Goal: Information Seeking & Learning: Learn about a topic

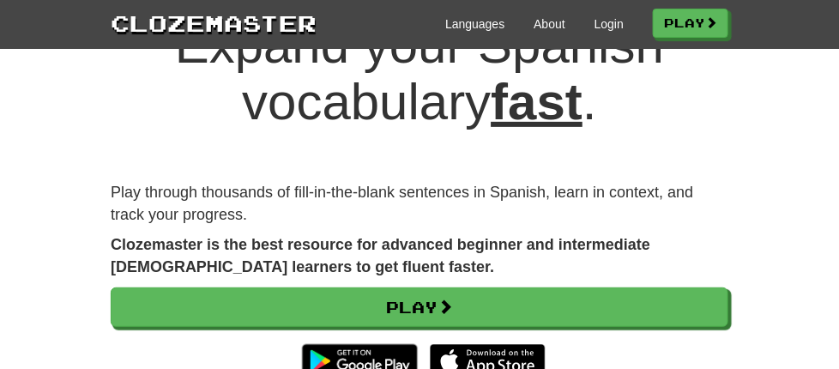
scroll to position [86, 0]
click at [624, 21] on link "Login" at bounding box center [608, 23] width 29 height 17
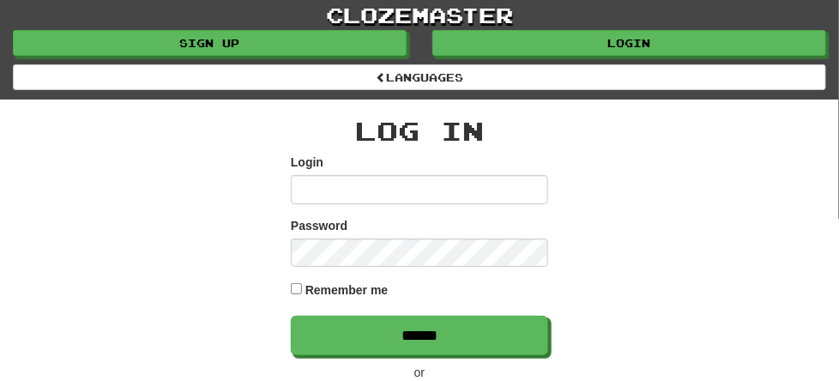
scroll to position [86, 0]
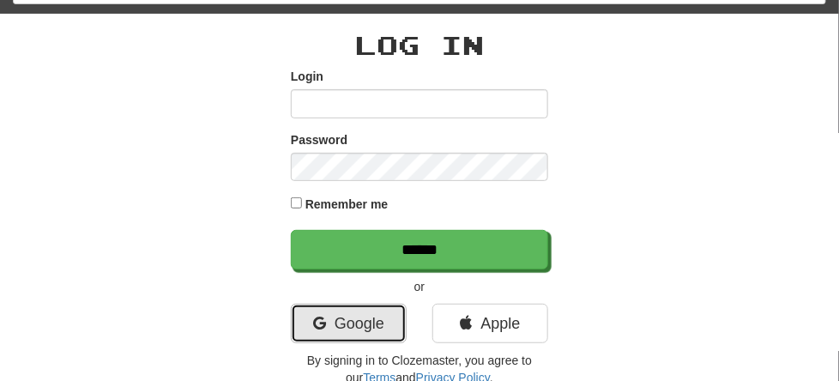
click at [349, 304] on link "Google" at bounding box center [349, 323] width 116 height 39
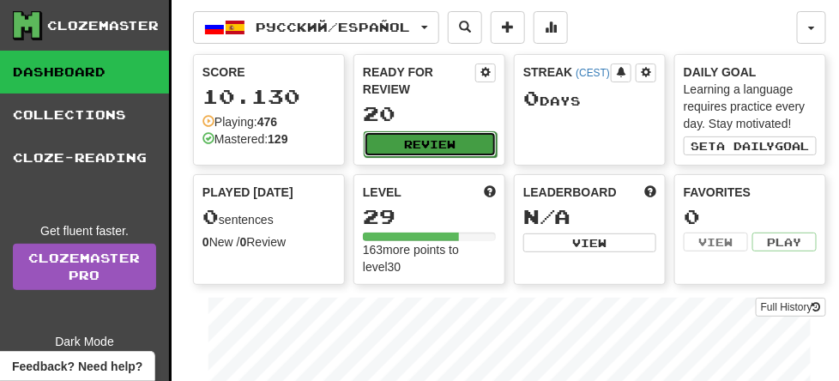
click at [435, 143] on button "Review" at bounding box center [430, 144] width 133 height 26
select select "**"
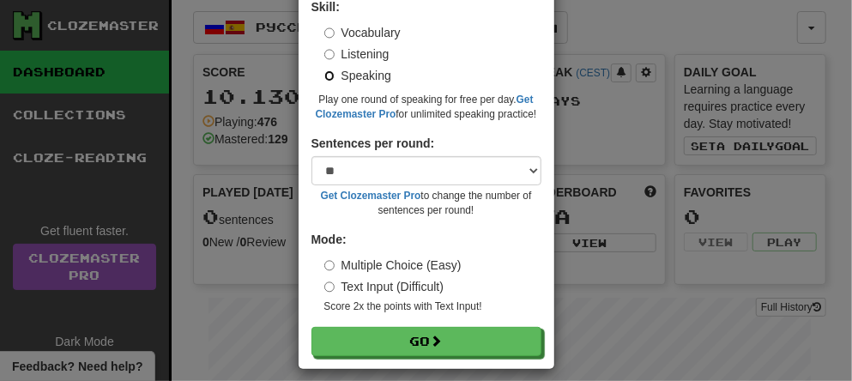
scroll to position [139, 0]
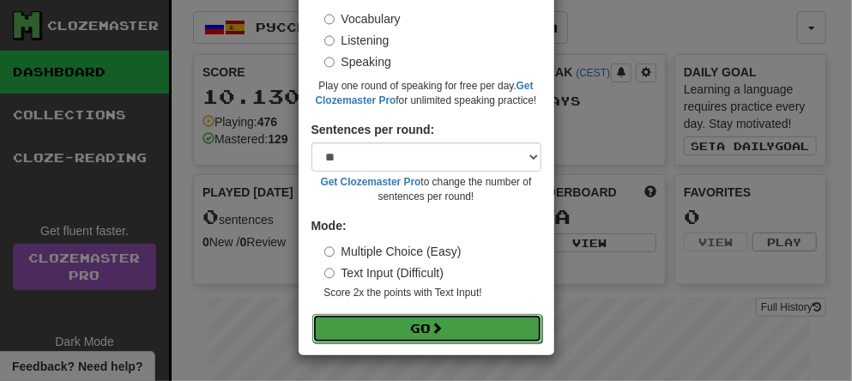
click at [437, 328] on span at bounding box center [437, 328] width 12 height 12
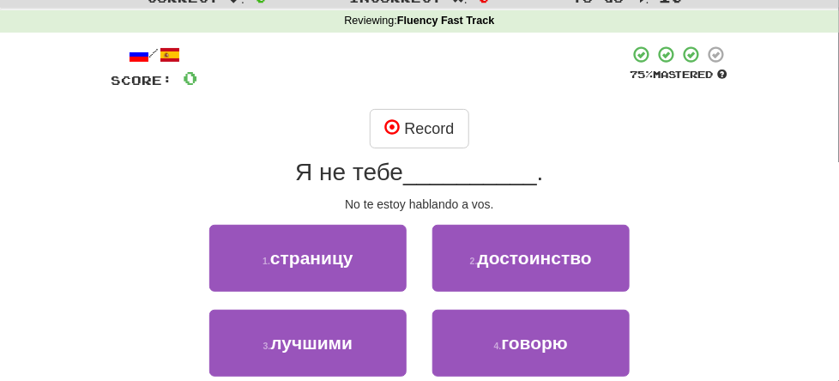
scroll to position [86, 0]
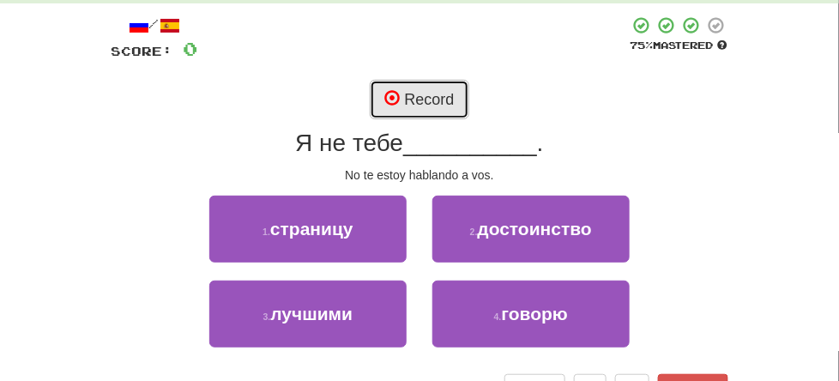
click at [395, 103] on span at bounding box center [391, 97] width 15 height 15
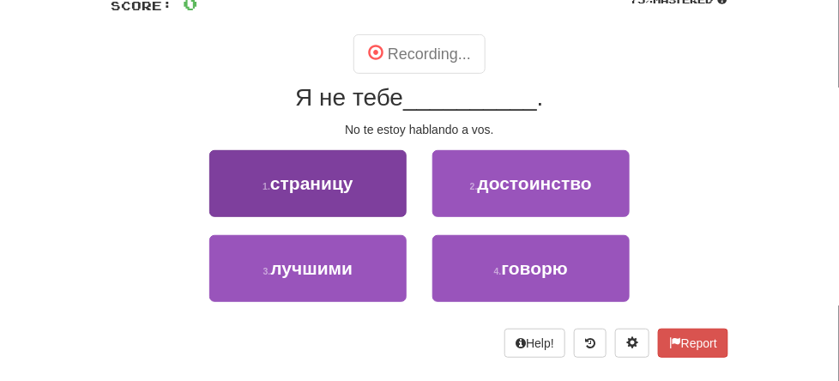
scroll to position [172, 0]
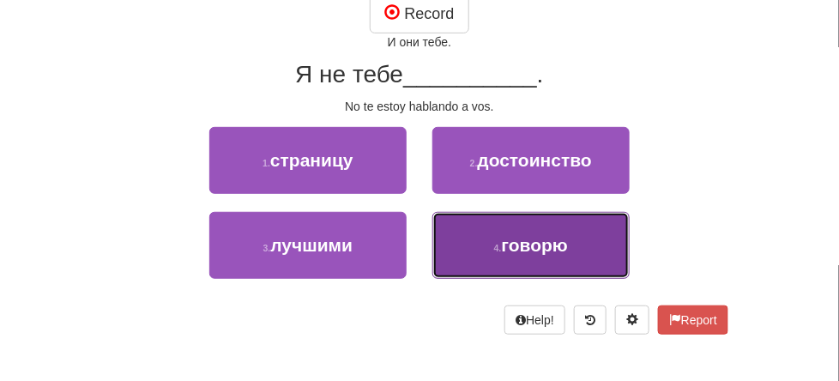
click at [501, 279] on button "4 . говорю" at bounding box center [530, 245] width 197 height 67
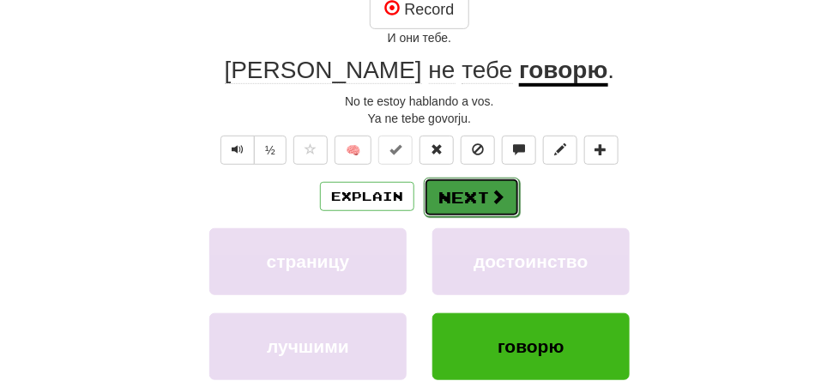
click at [457, 214] on button "Next" at bounding box center [472, 197] width 96 height 39
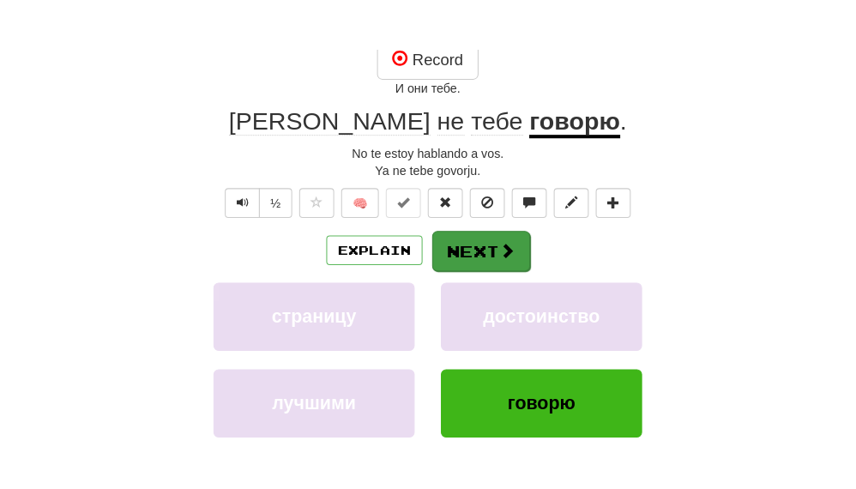
scroll to position [172, 0]
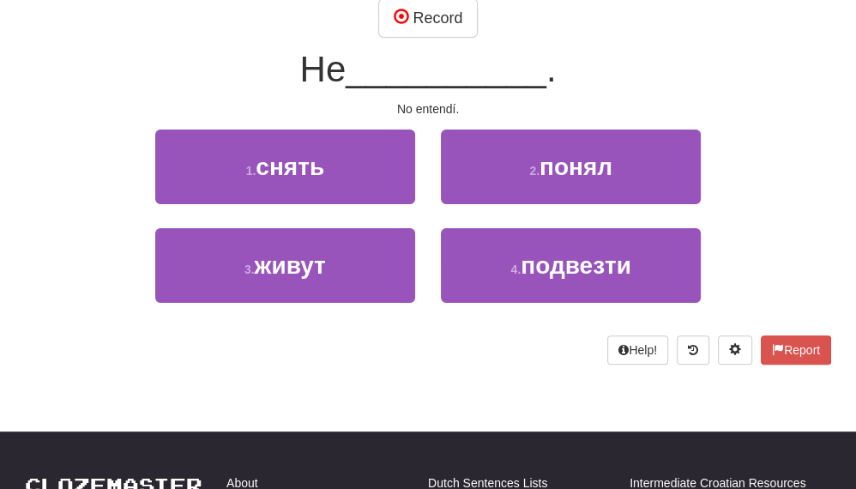
click at [748, 184] on div "1 . снять 2 . понял" at bounding box center [428, 179] width 858 height 99
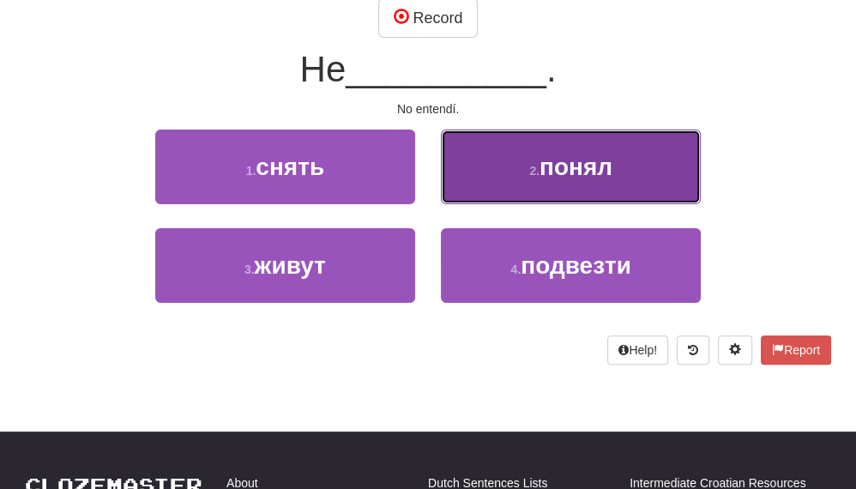
click at [573, 178] on span "понял" at bounding box center [575, 167] width 73 height 27
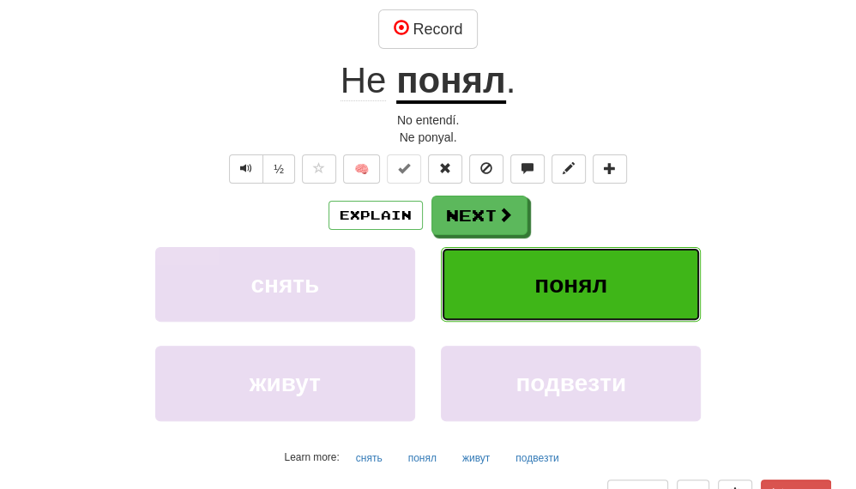
scroll to position [182, 0]
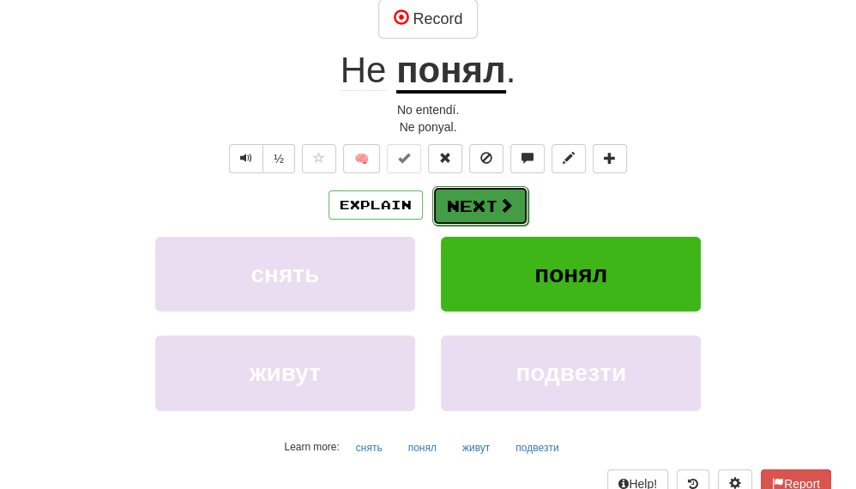
click at [482, 199] on button "Next" at bounding box center [480, 205] width 96 height 39
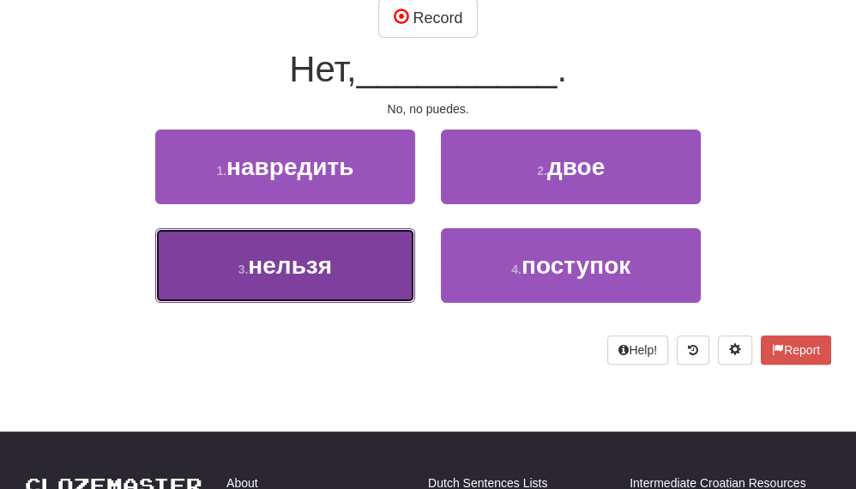
click at [316, 261] on span "нельзя" at bounding box center [290, 265] width 84 height 27
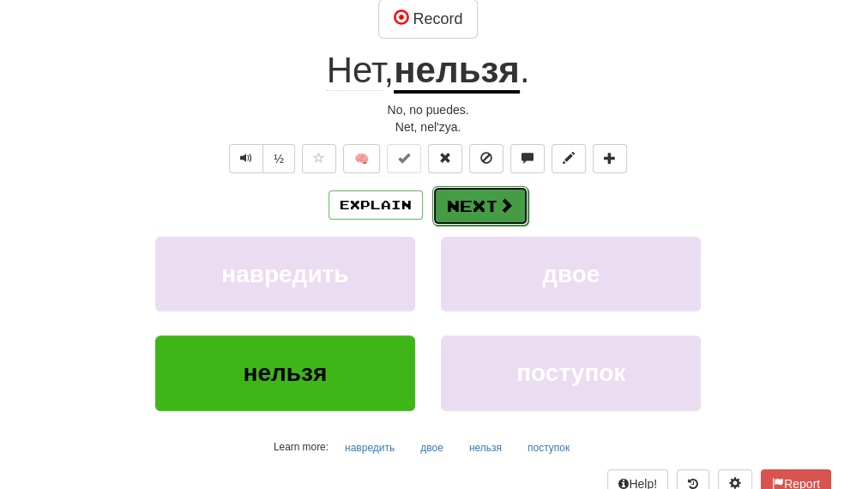
click at [475, 214] on button "Next" at bounding box center [480, 205] width 96 height 39
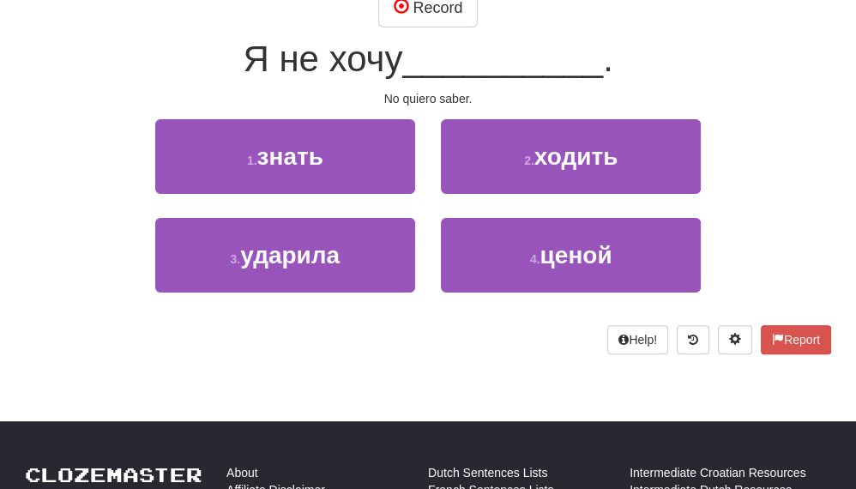
scroll to position [172, 0]
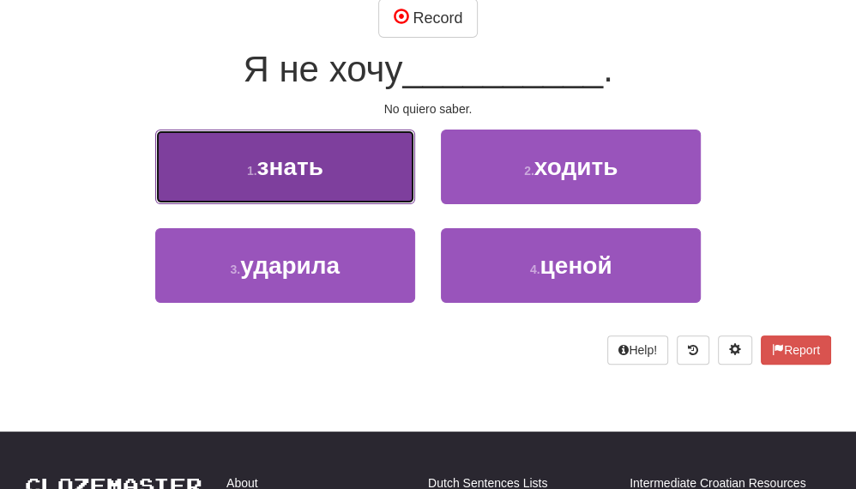
click at [304, 166] on span "знать" at bounding box center [290, 167] width 66 height 27
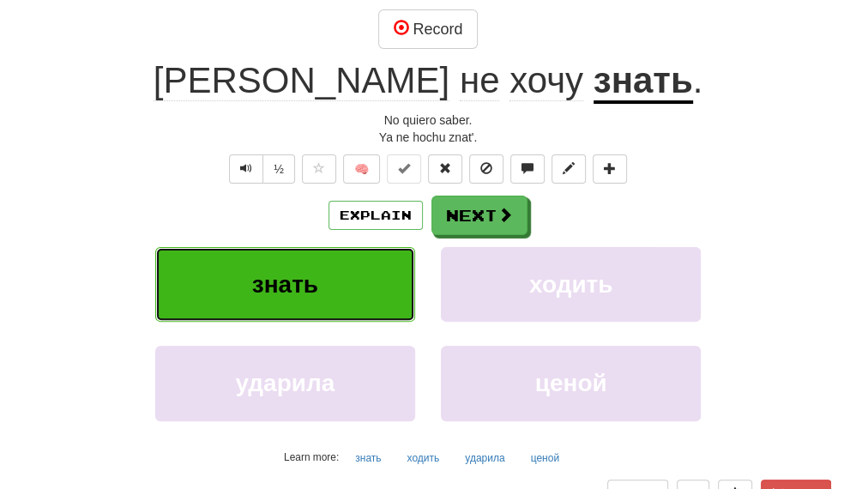
scroll to position [182, 0]
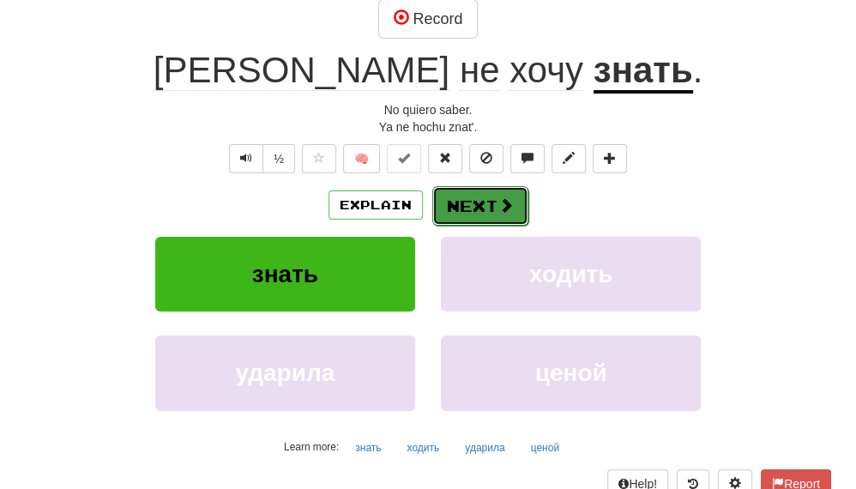
click at [485, 206] on button "Next" at bounding box center [480, 205] width 96 height 39
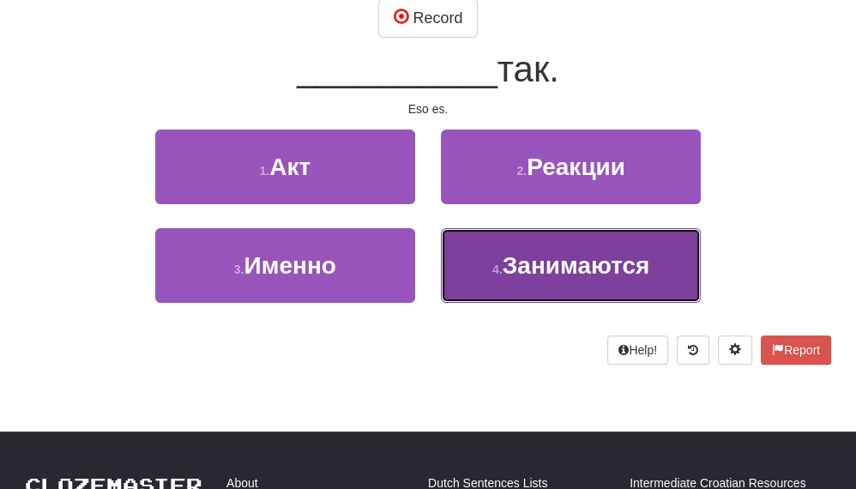
click at [554, 269] on span "Занимаются" at bounding box center [577, 265] width 148 height 27
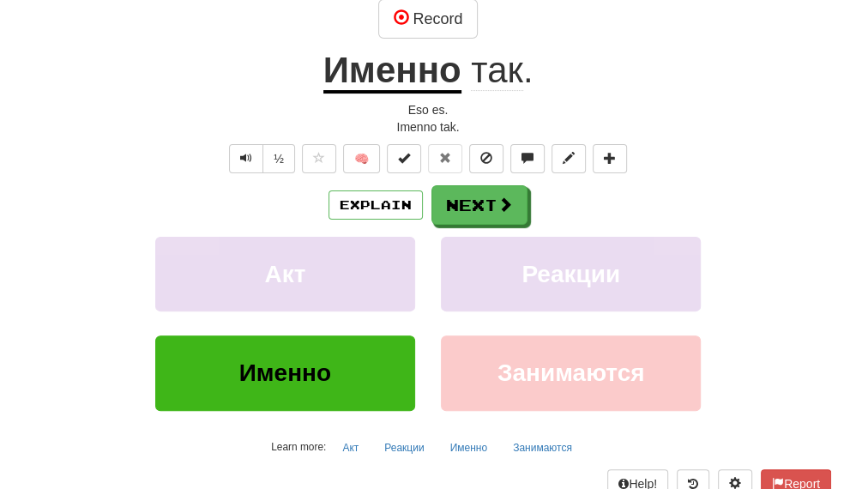
click at [720, 292] on div "Акт Реакции" at bounding box center [428, 286] width 858 height 99
click at [477, 201] on button "Next" at bounding box center [480, 205] width 96 height 39
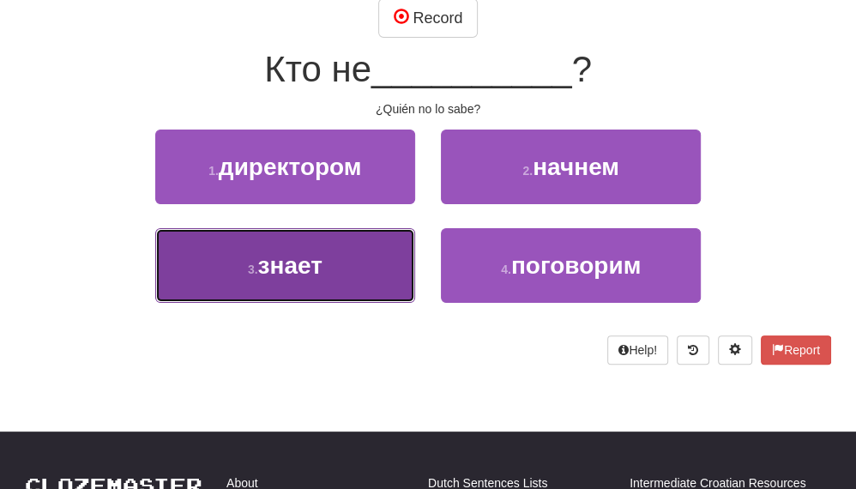
click at [299, 257] on span "знает" at bounding box center [290, 265] width 64 height 27
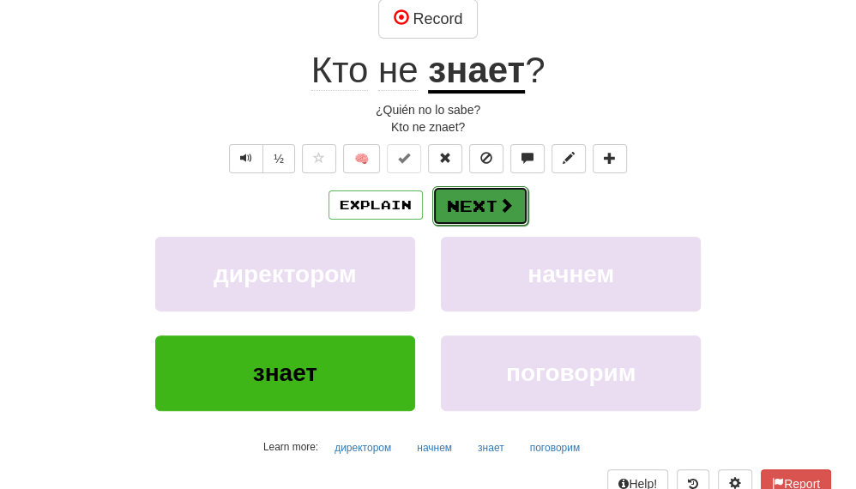
click at [514, 219] on button "Next" at bounding box center [480, 205] width 96 height 39
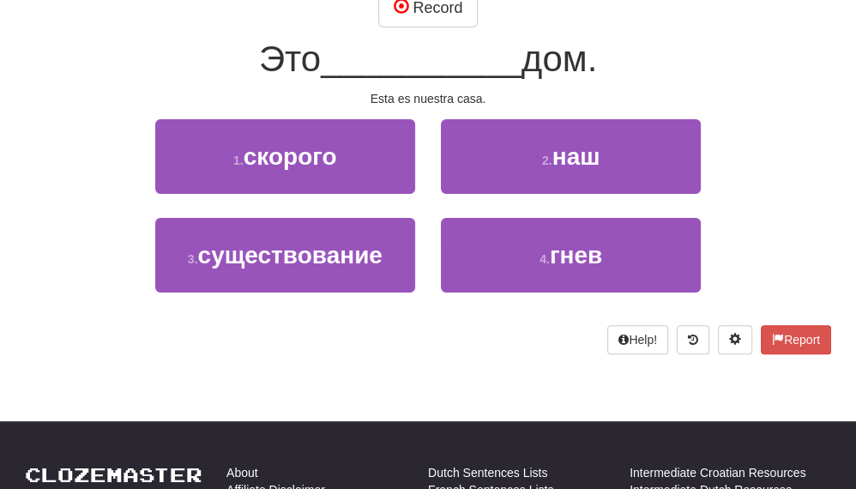
scroll to position [172, 0]
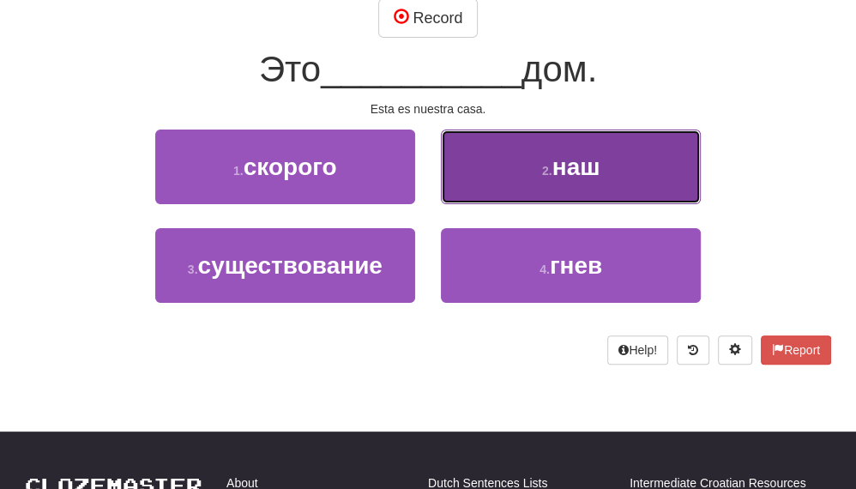
click at [600, 173] on span "наш" at bounding box center [576, 167] width 48 height 27
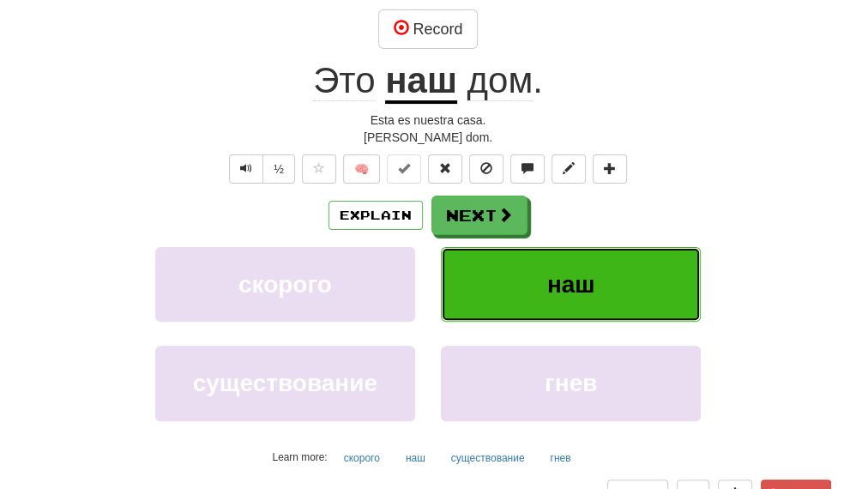
scroll to position [182, 0]
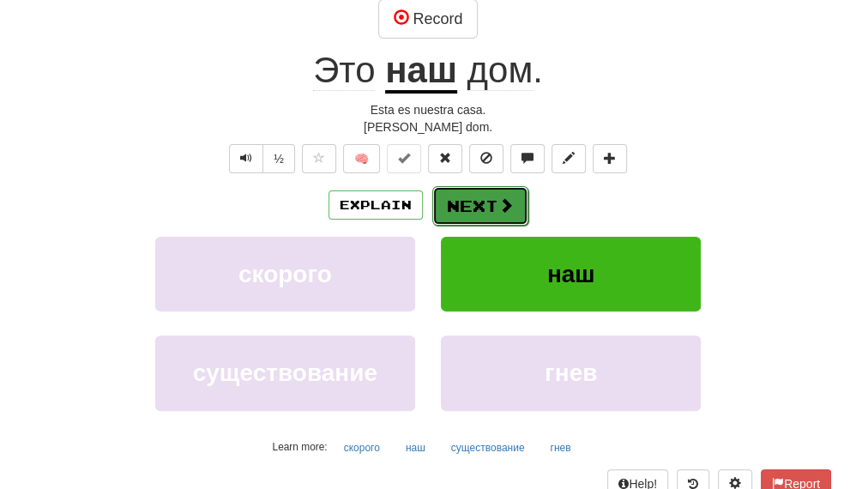
click at [473, 204] on button "Next" at bounding box center [480, 205] width 96 height 39
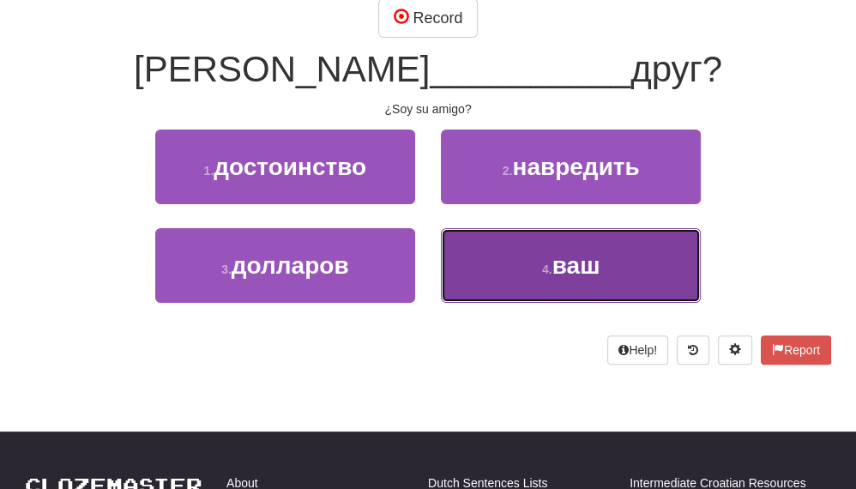
click at [575, 265] on span "ваш" at bounding box center [576, 265] width 48 height 27
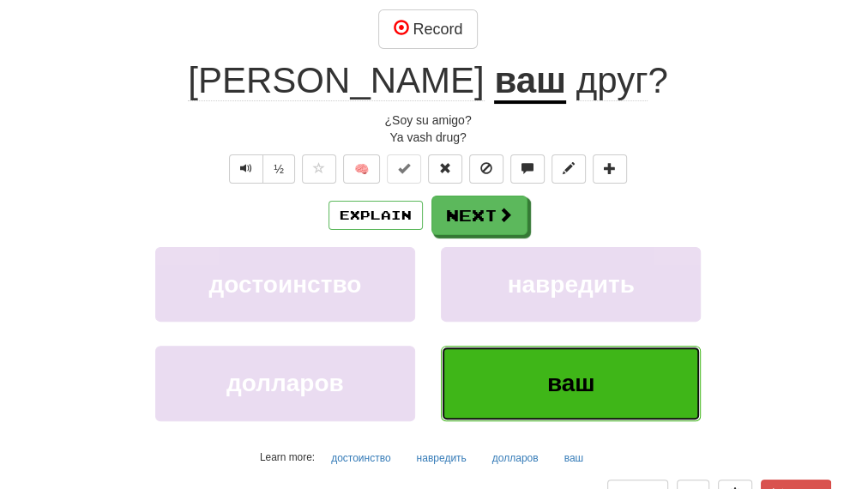
scroll to position [182, 0]
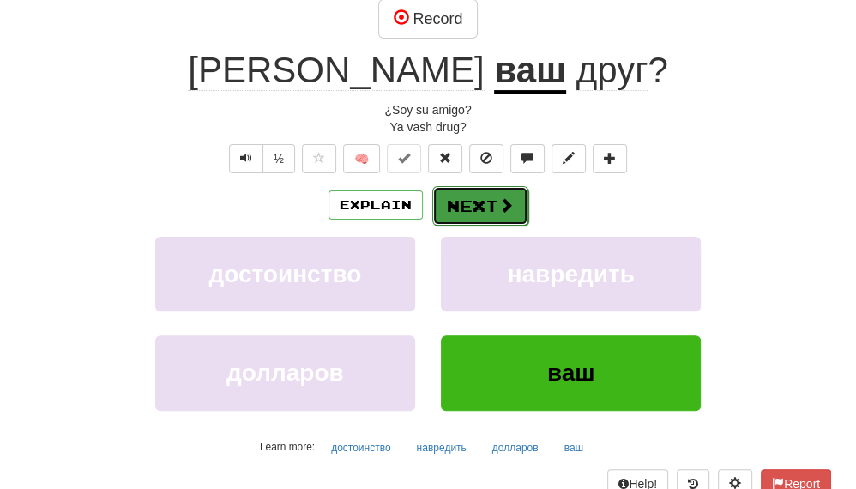
click at [479, 208] on button "Next" at bounding box center [480, 205] width 96 height 39
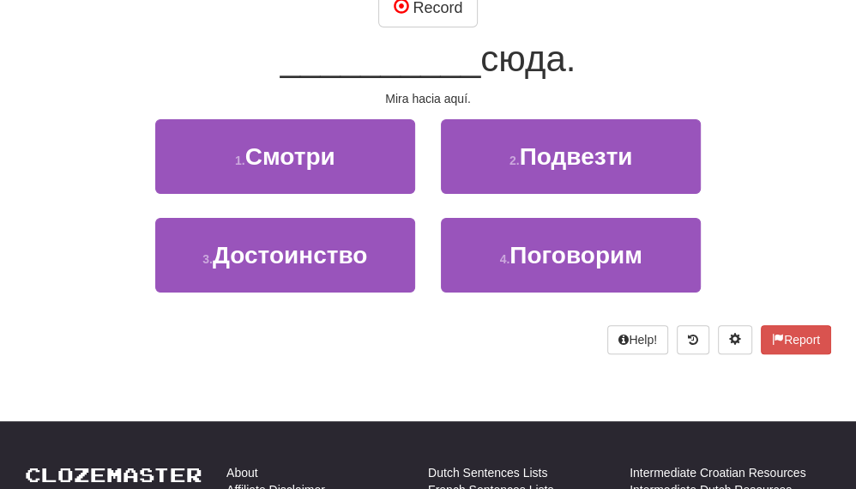
scroll to position [172, 0]
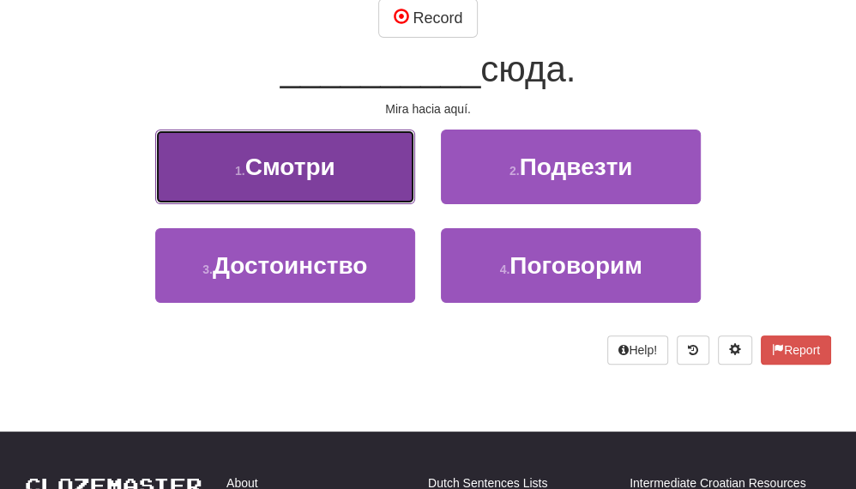
click at [353, 181] on button "1 . Смотри" at bounding box center [285, 167] width 260 height 75
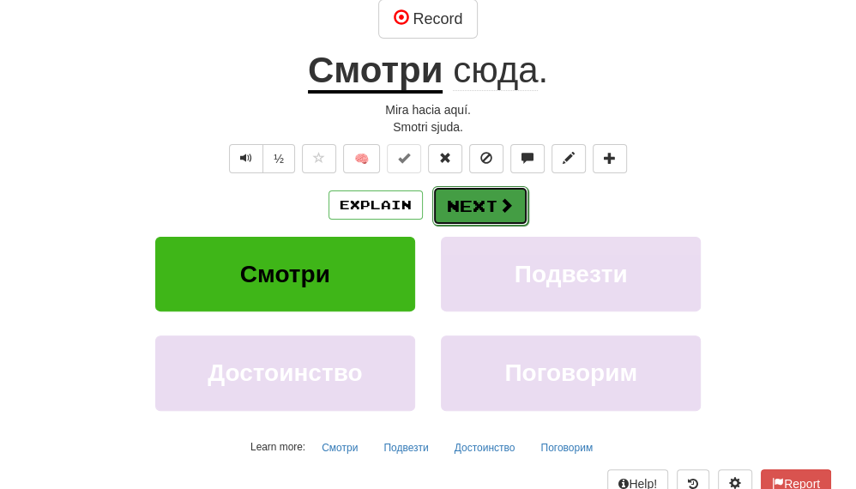
click at [500, 213] on button "Next" at bounding box center [480, 205] width 96 height 39
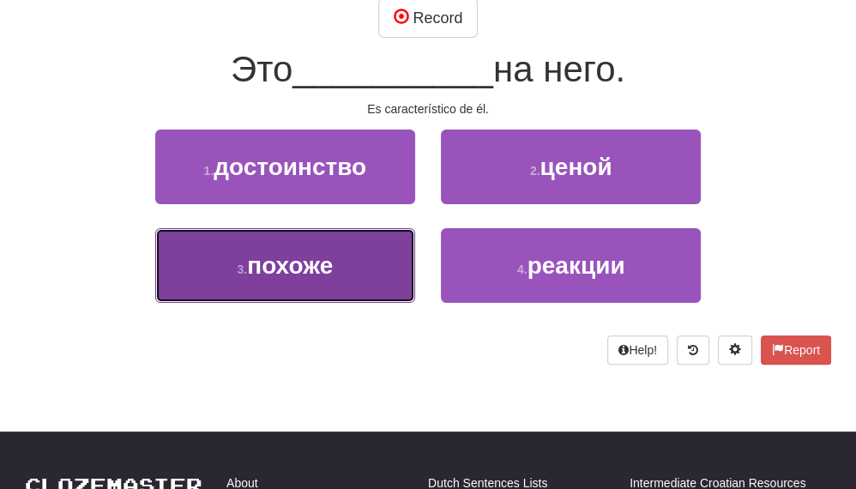
click at [339, 267] on button "3 . похоже" at bounding box center [285, 265] width 260 height 75
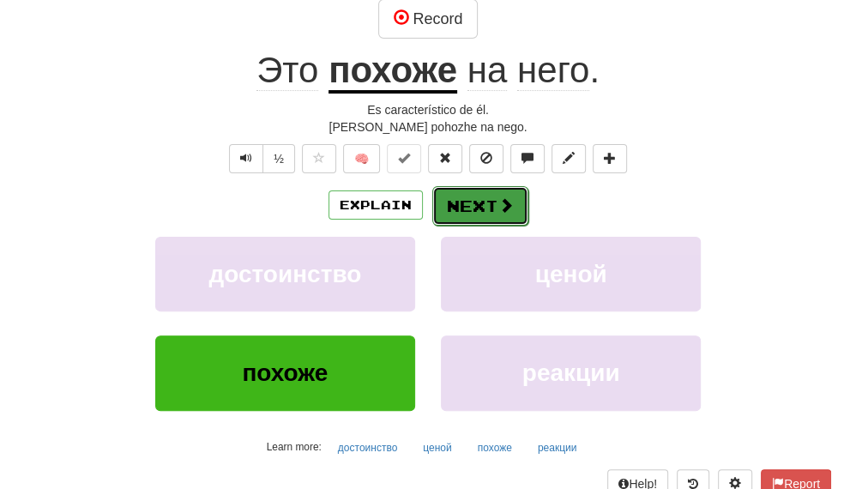
click at [503, 207] on span at bounding box center [505, 204] width 15 height 15
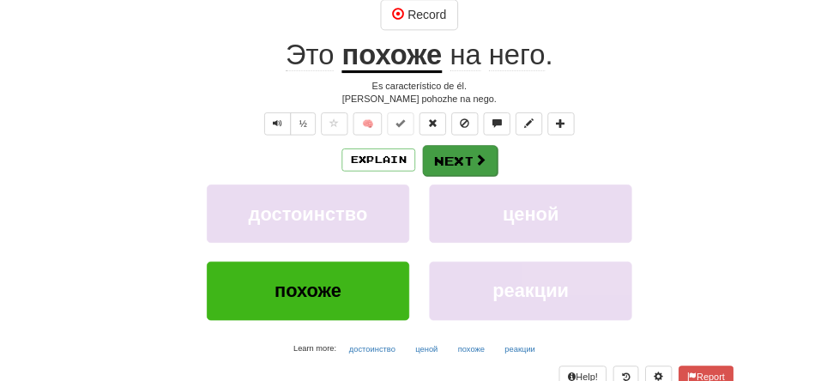
scroll to position [172, 0]
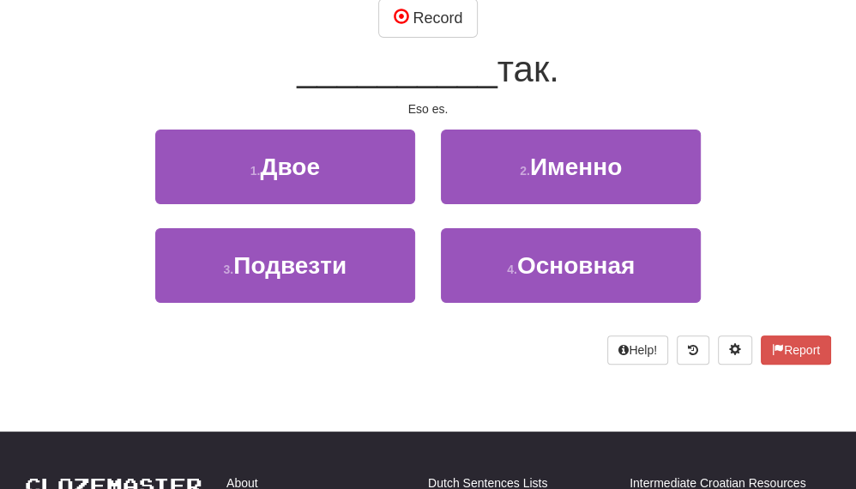
click at [503, 207] on div "2 . Именно" at bounding box center [571, 179] width 286 height 99
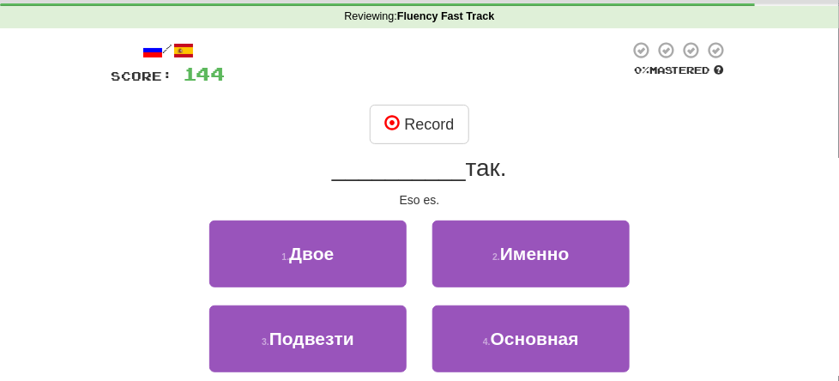
scroll to position [257, 0]
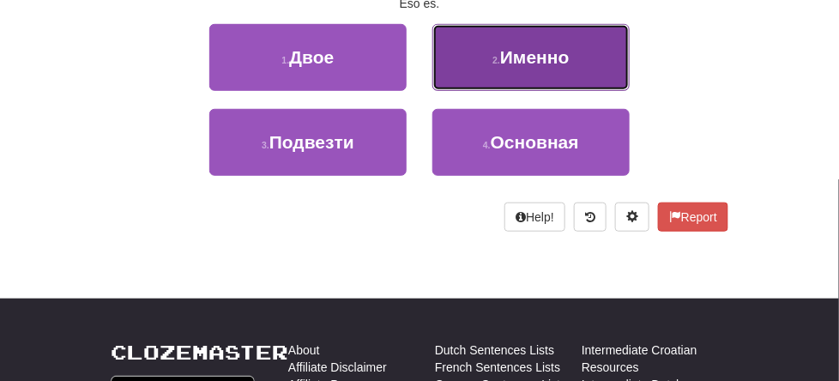
click at [563, 91] on button "2 . Именно" at bounding box center [530, 57] width 197 height 67
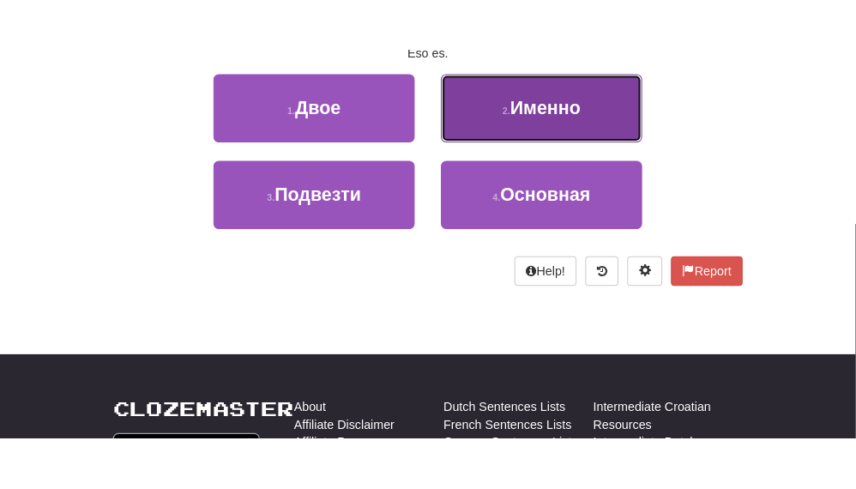
scroll to position [268, 0]
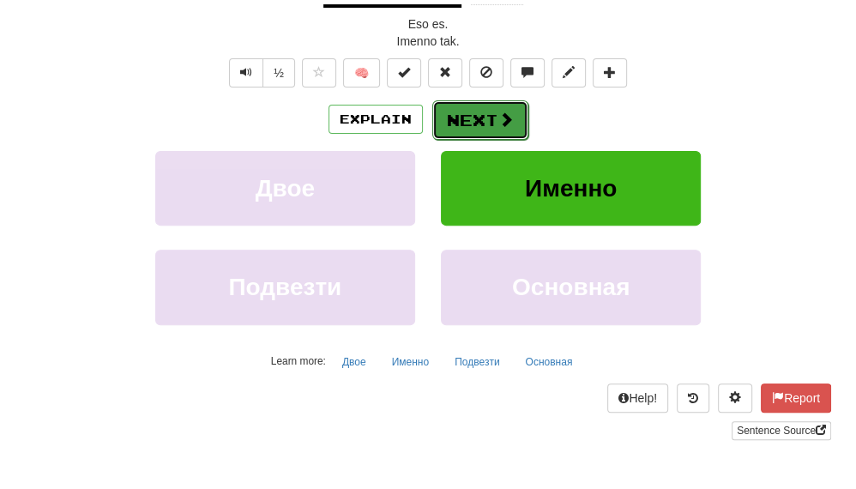
click at [487, 124] on button "Next" at bounding box center [480, 119] width 96 height 39
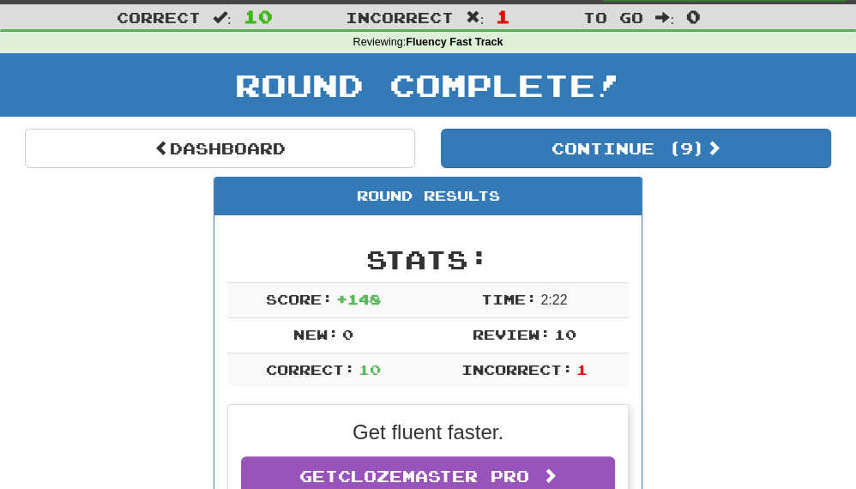
scroll to position [0, 0]
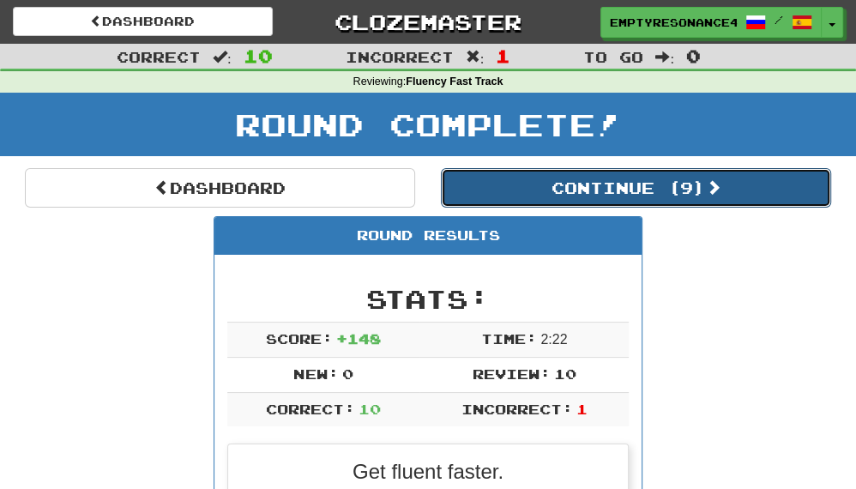
click at [627, 190] on button "Continue ( 9 )" at bounding box center [636, 187] width 390 height 39
